Goal: Task Accomplishment & Management: Use online tool/utility

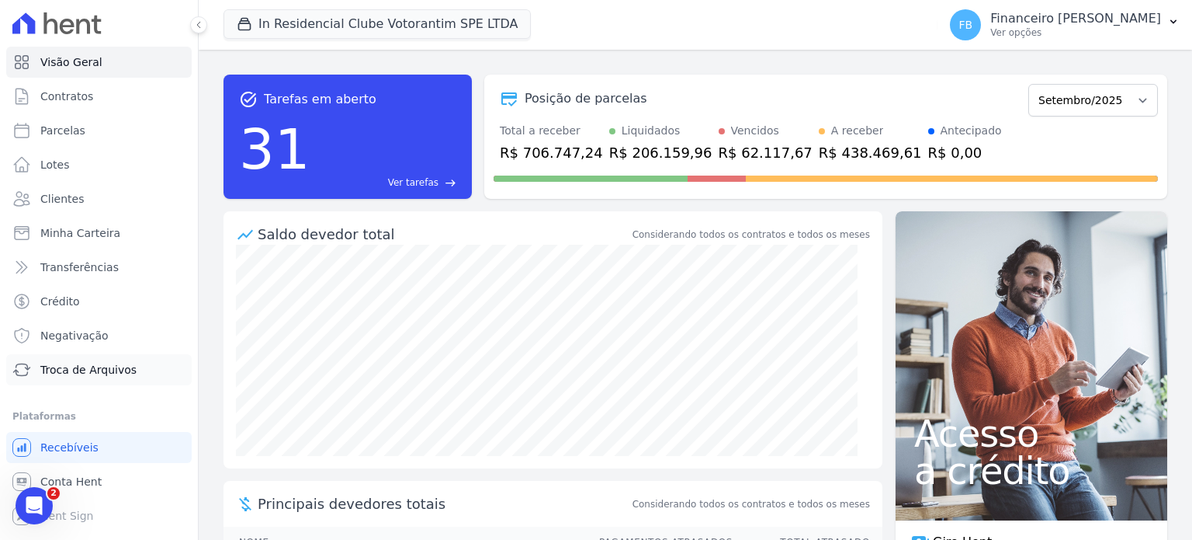
click at [103, 373] on span "Troca de Arquivos" at bounding box center [88, 370] width 96 height 16
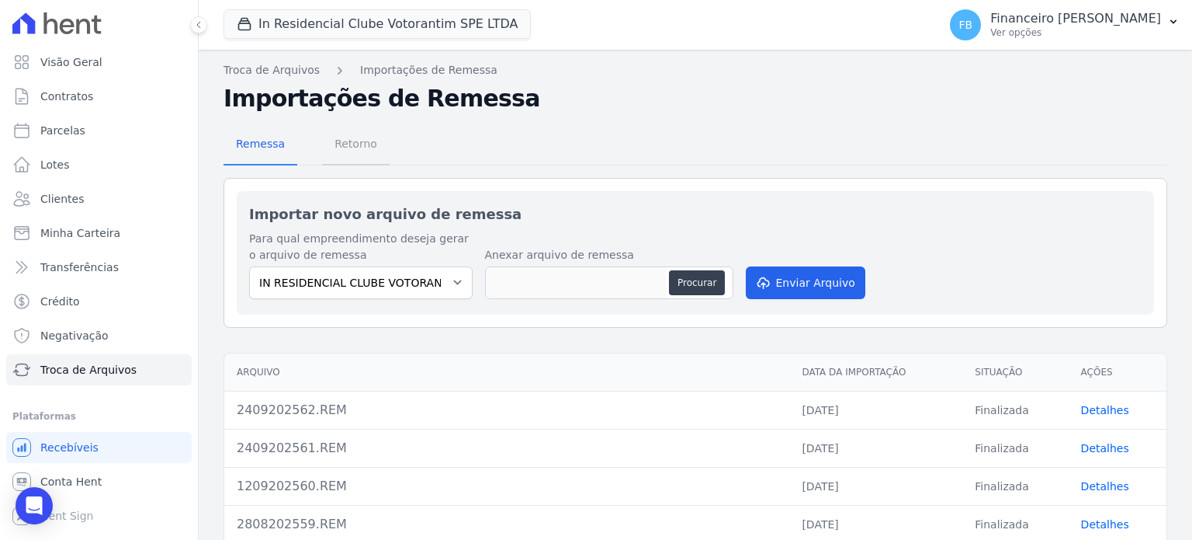
click at [359, 141] on span "Retorno" at bounding box center [355, 143] width 61 height 31
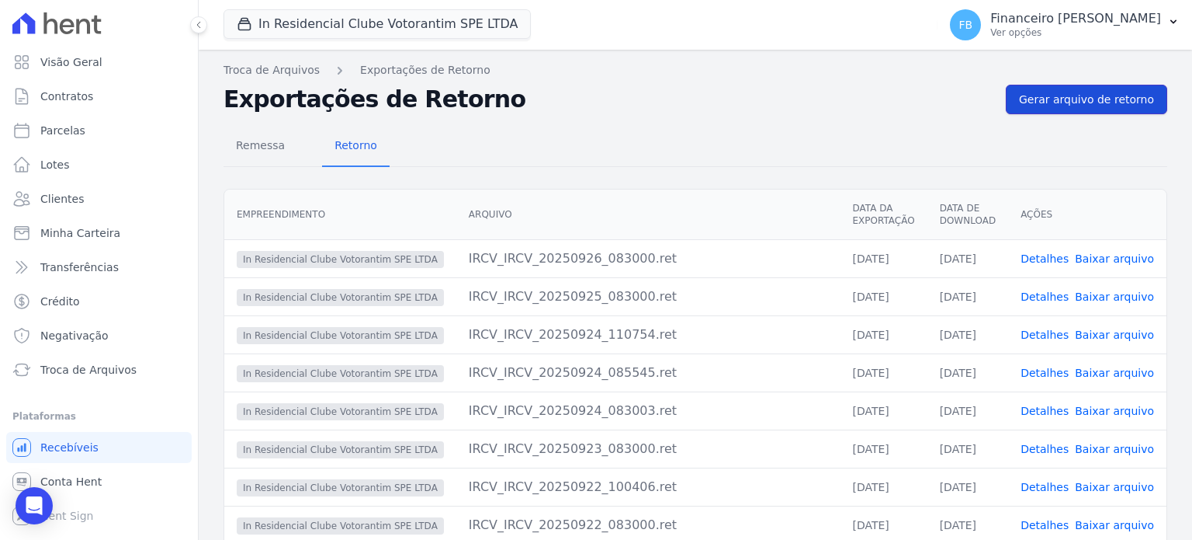
click at [1089, 100] on span "Gerar arquivo de retorno" at bounding box center [1086, 100] width 135 height 16
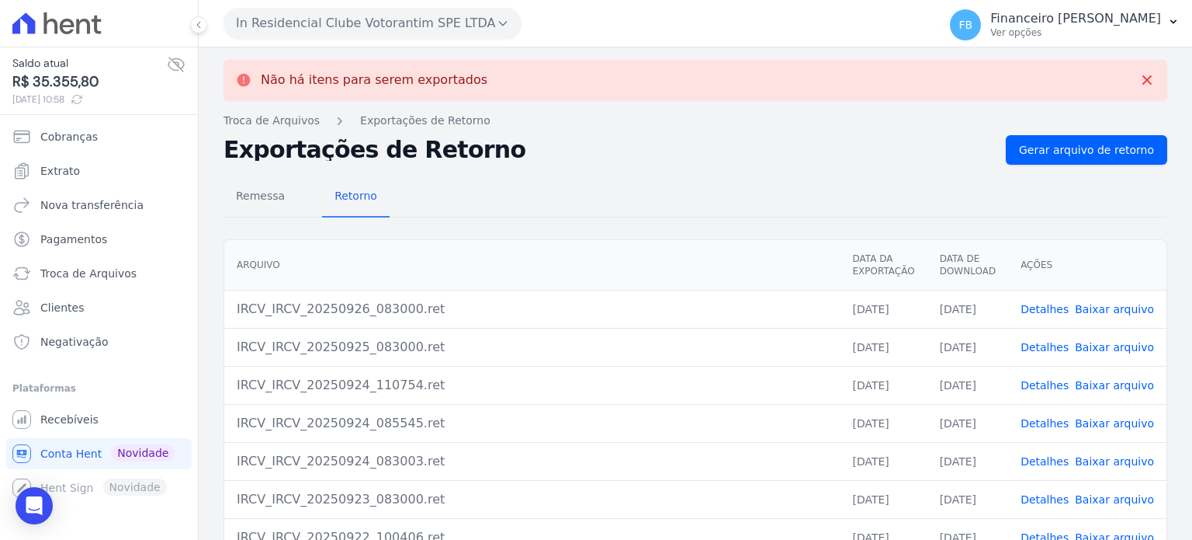
click at [401, 27] on button "In Residencial Clube Votorantim SPE LTDA" at bounding box center [373, 23] width 298 height 31
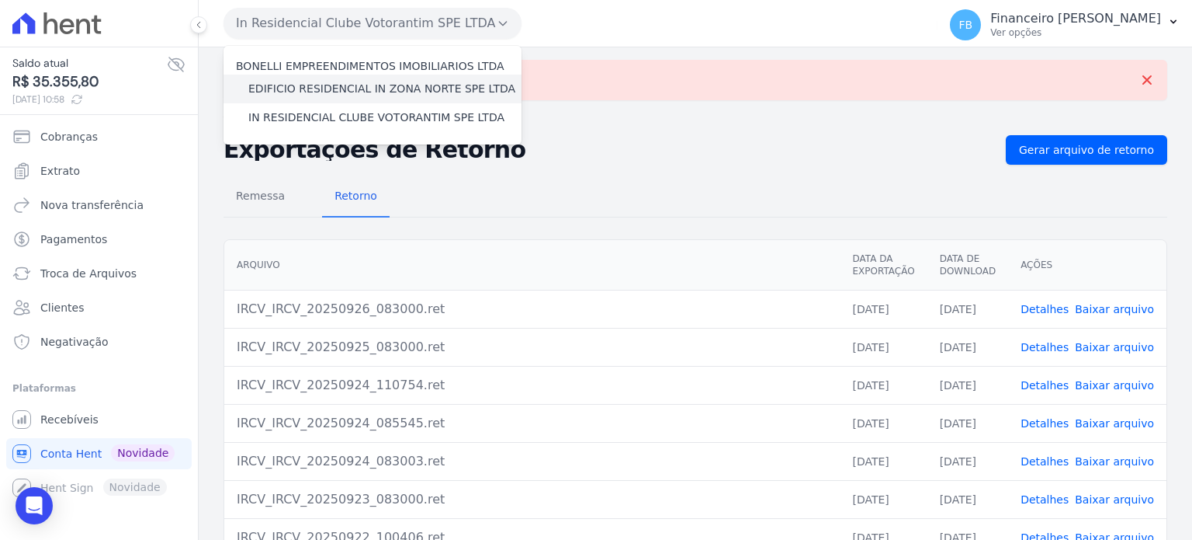
click at [387, 94] on label "EDIFICIO RESIDENCIAL IN ZONA NORTE SPE LTDA" at bounding box center [381, 89] width 267 height 16
click at [0, 0] on input "EDIFICIO RESIDENCIAL IN ZONA NORTE SPE LTDA" at bounding box center [0, 0] width 0 height 0
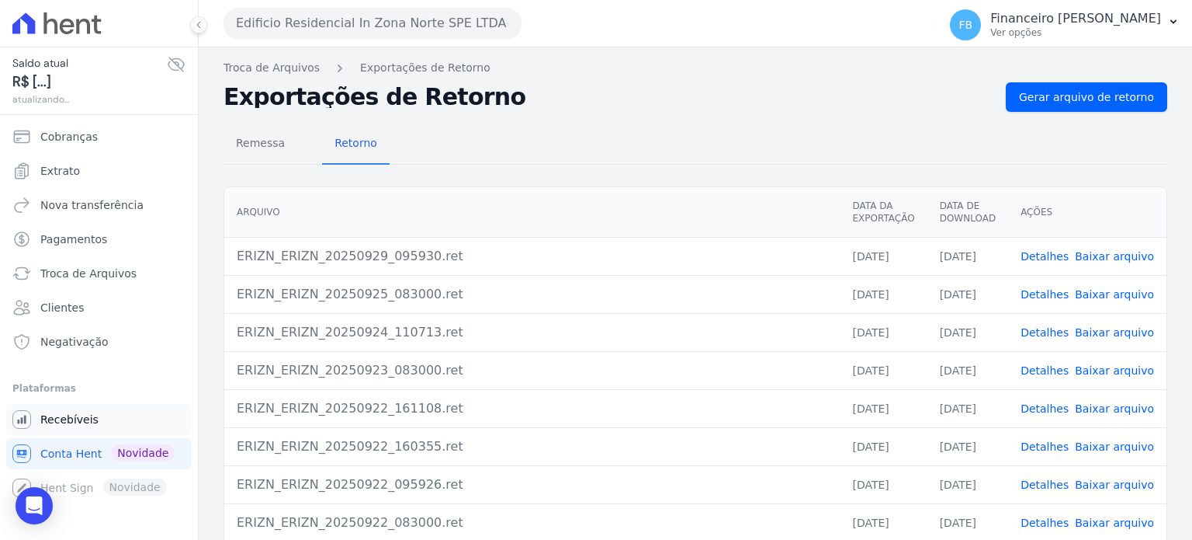
click at [68, 422] on span "Recebíveis" at bounding box center [69, 419] width 58 height 16
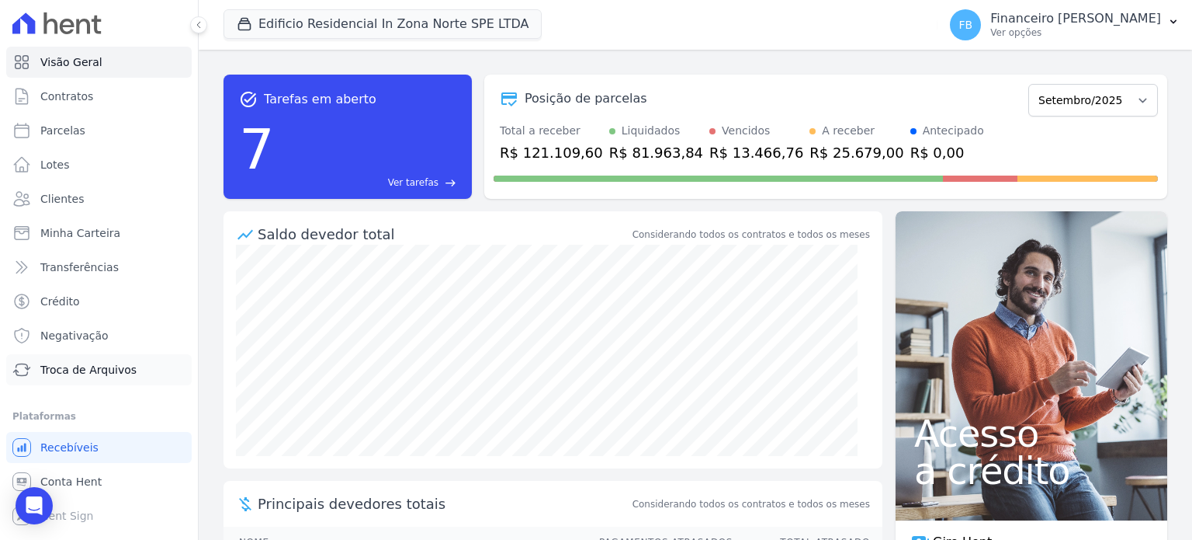
click at [103, 366] on span "Troca de Arquivos" at bounding box center [88, 370] width 96 height 16
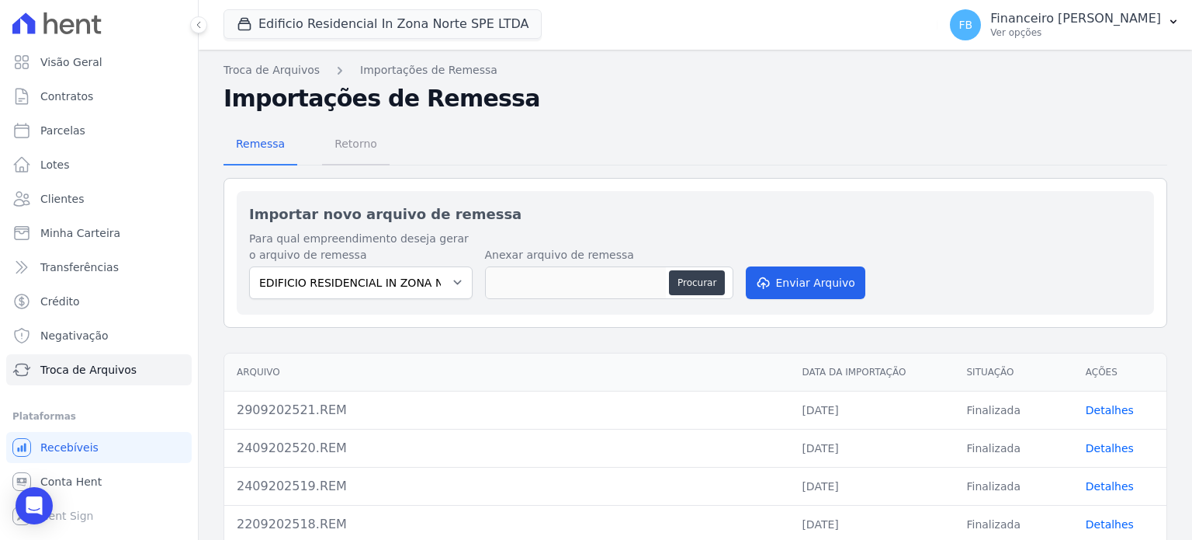
click at [349, 141] on span "Retorno" at bounding box center [355, 143] width 61 height 31
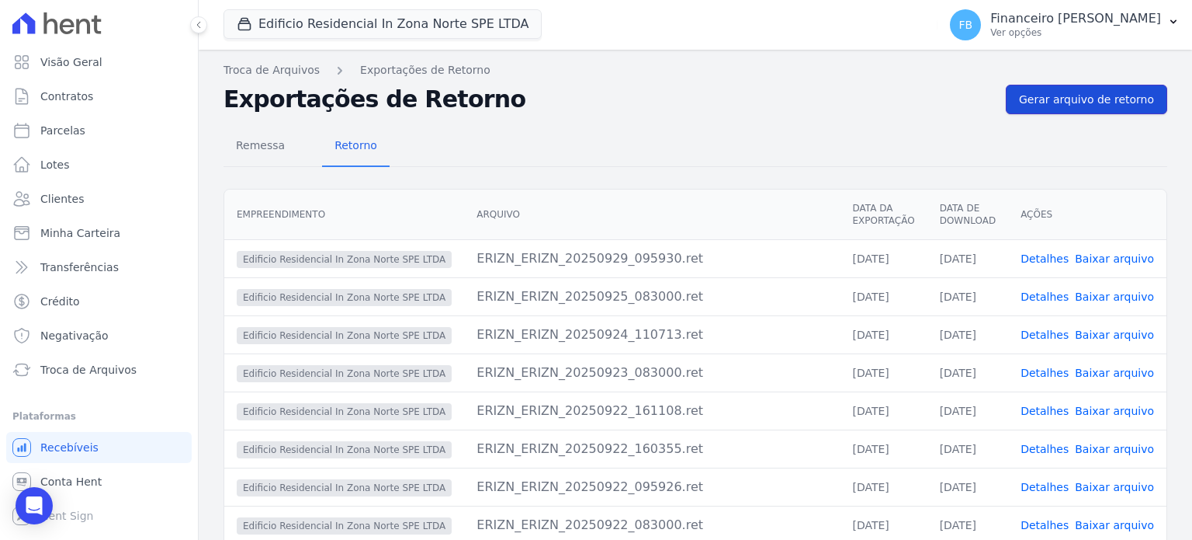
click at [1079, 93] on span "Gerar arquivo de retorno" at bounding box center [1086, 100] width 135 height 16
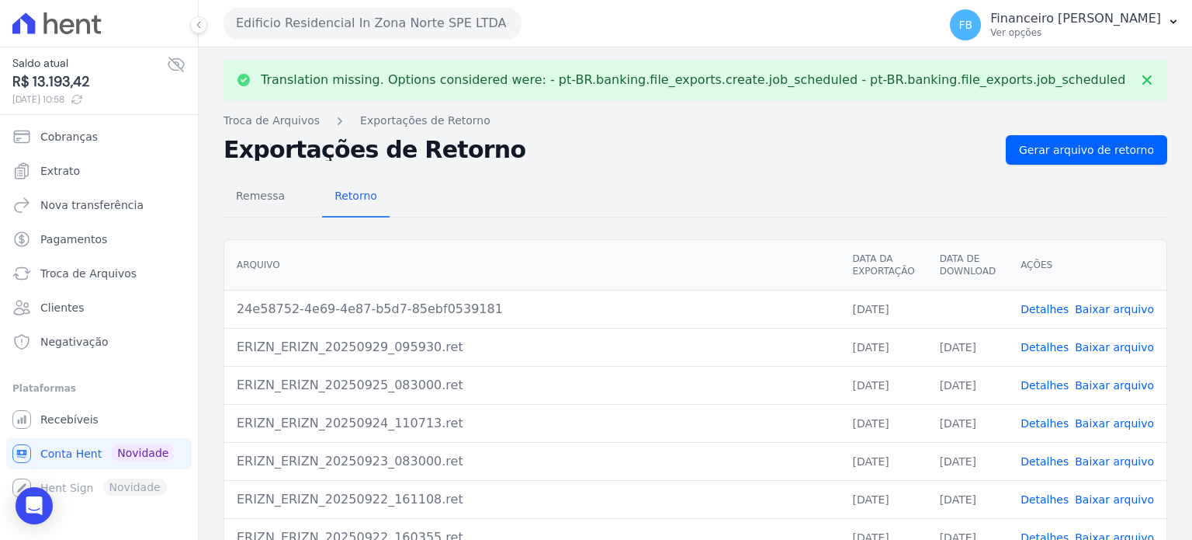
click at [1121, 308] on link "Baixar arquivo" at bounding box center [1114, 309] width 79 height 12
